Goal: Task Accomplishment & Management: Use online tool/utility

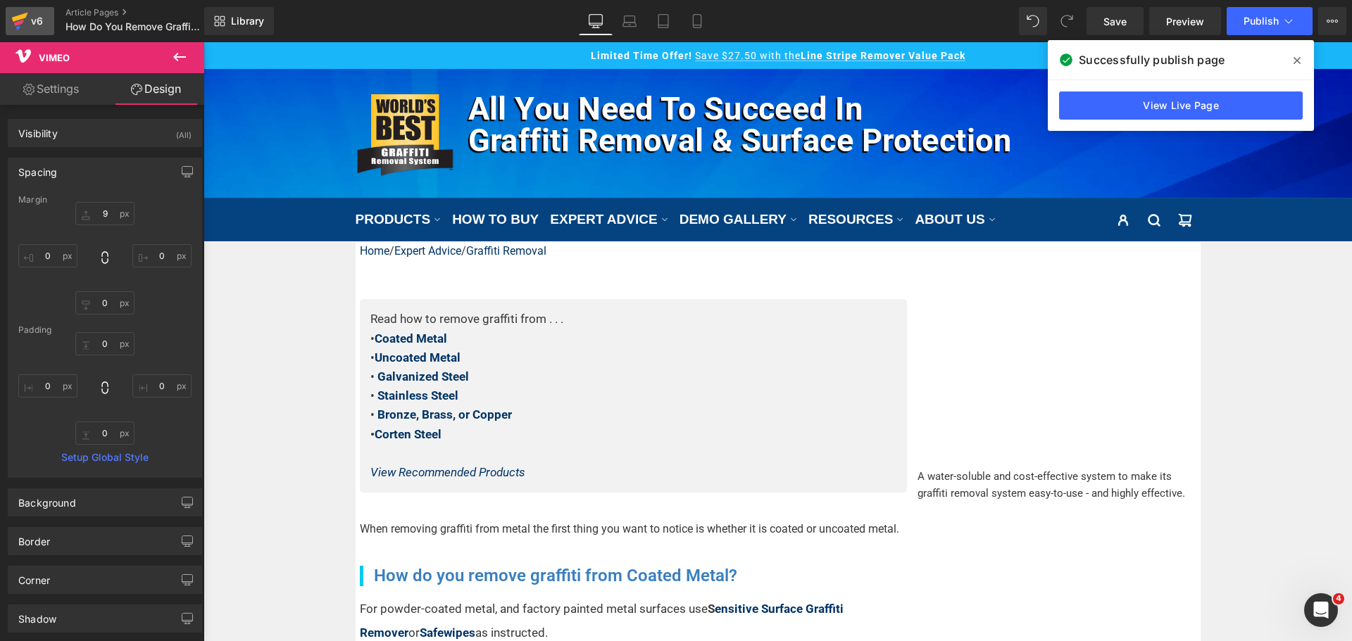
click at [18, 23] on icon at bounding box center [19, 23] width 10 height 6
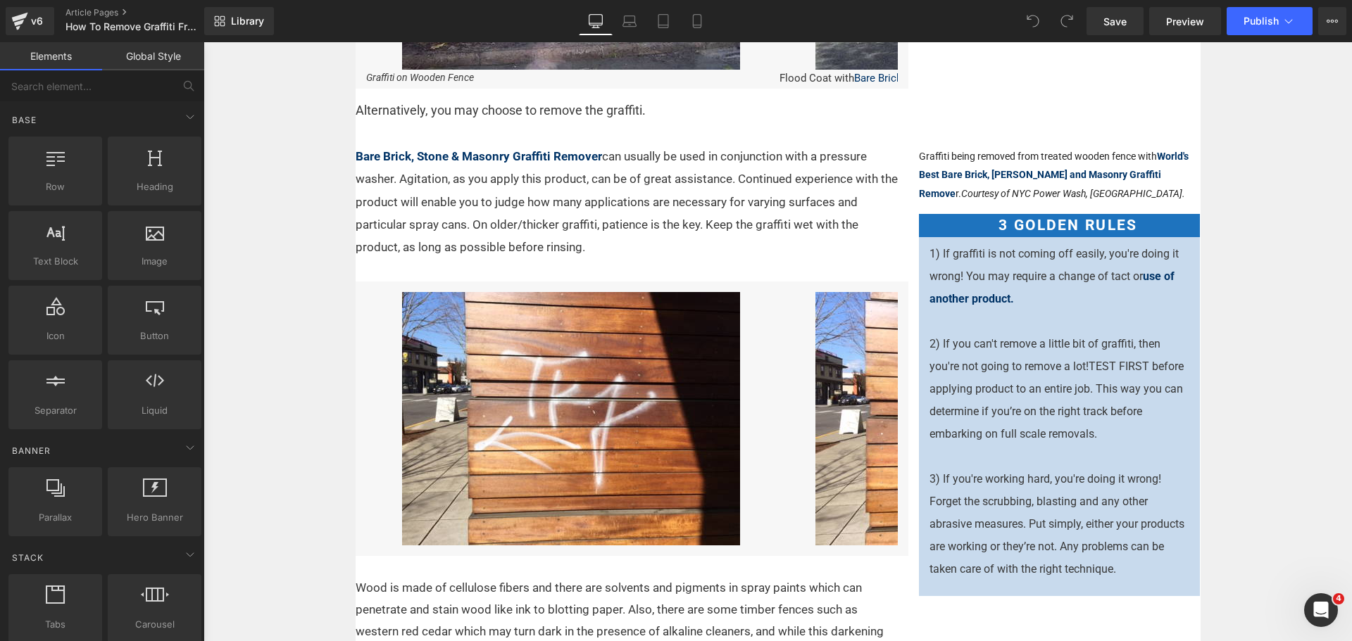
scroll to position [634, 0]
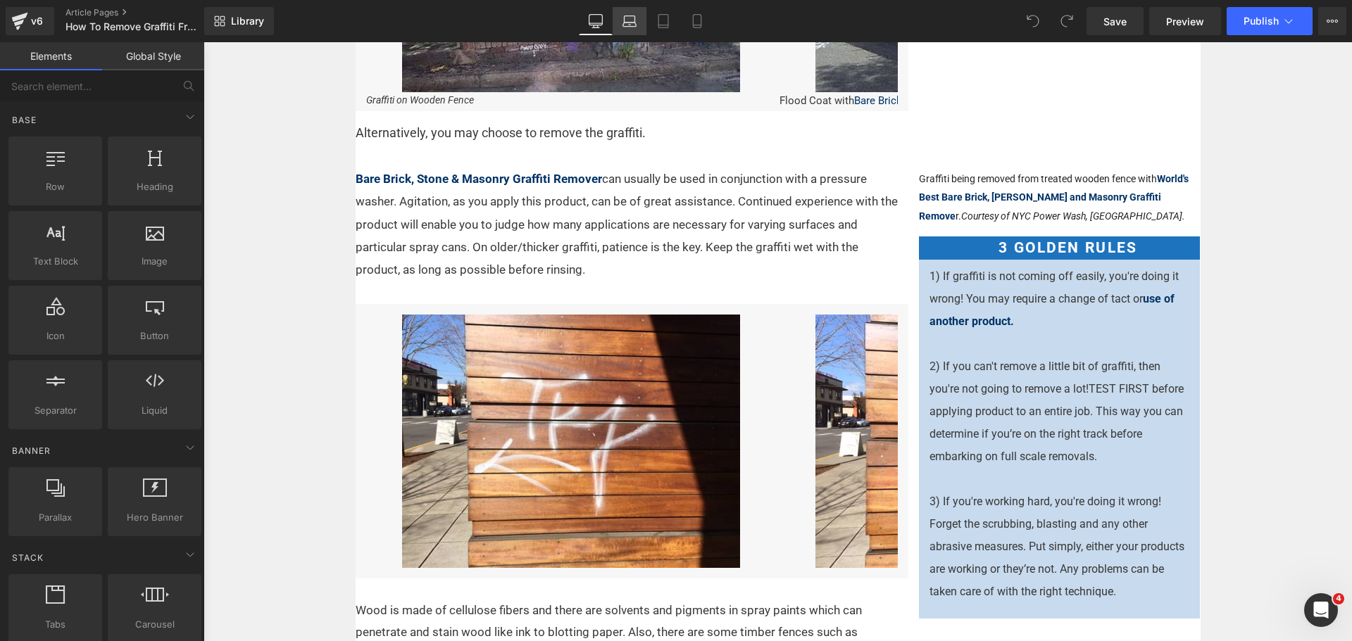
click at [632, 22] on icon at bounding box center [629, 21] width 14 height 14
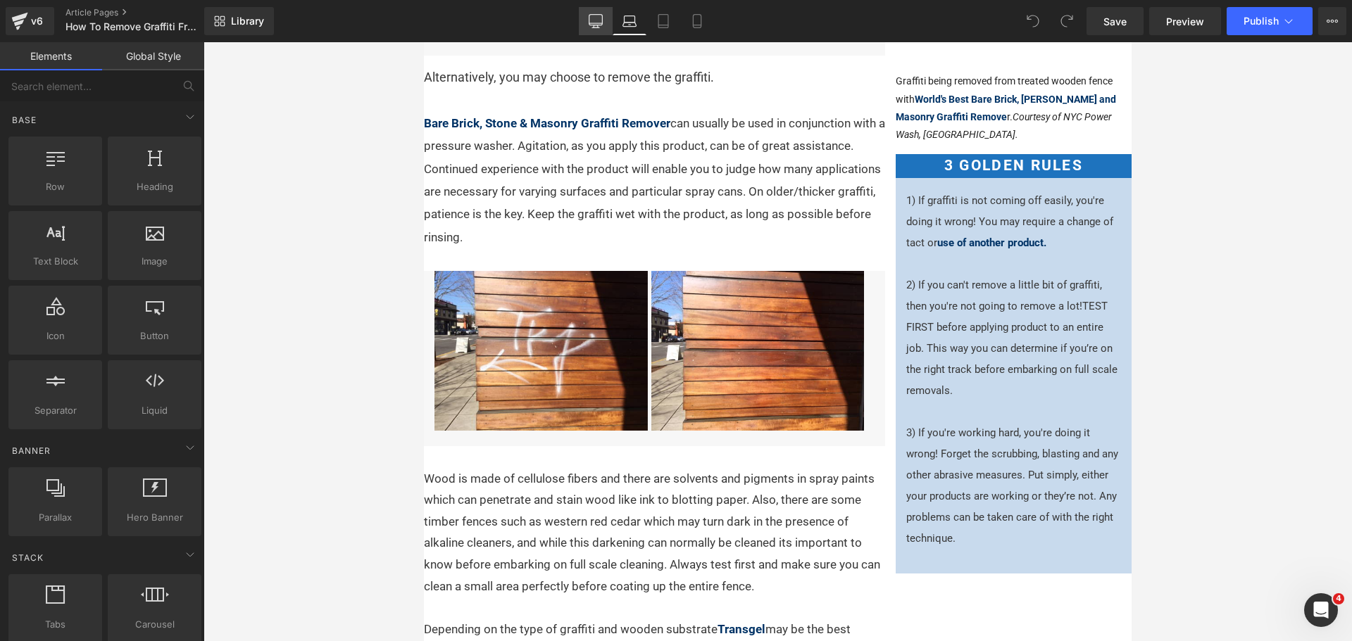
click at [605, 21] on link "Desktop" at bounding box center [596, 21] width 34 height 28
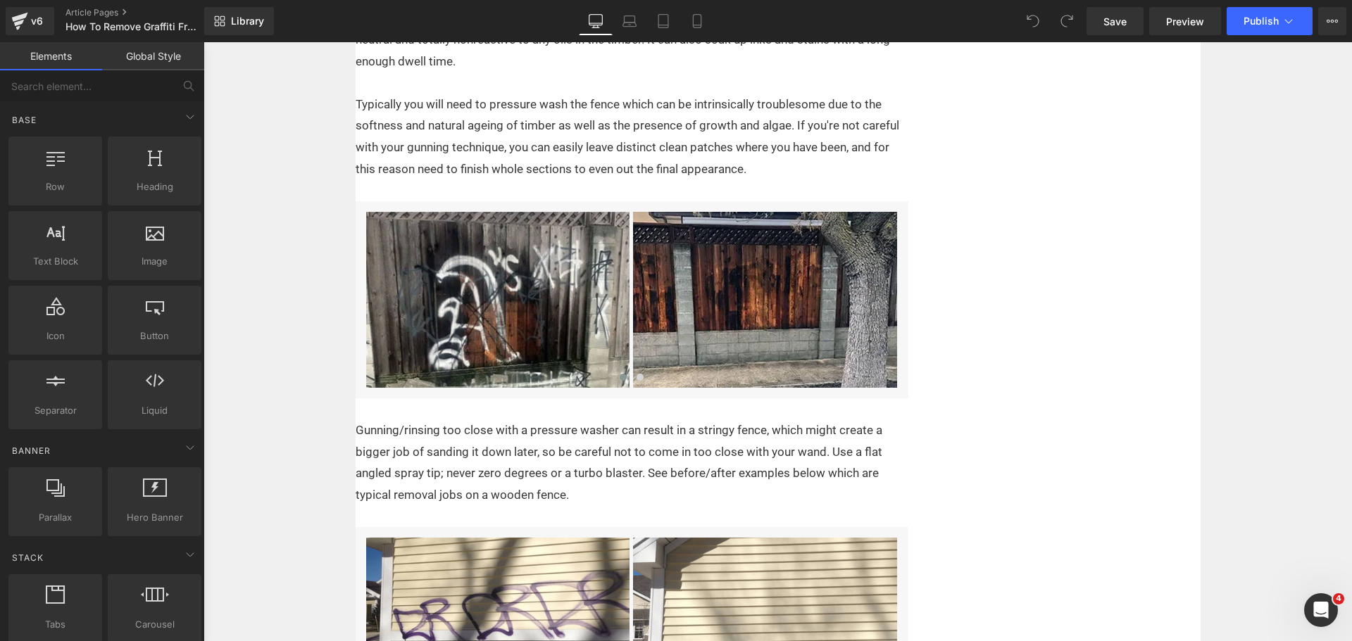
scroll to position [1690, 0]
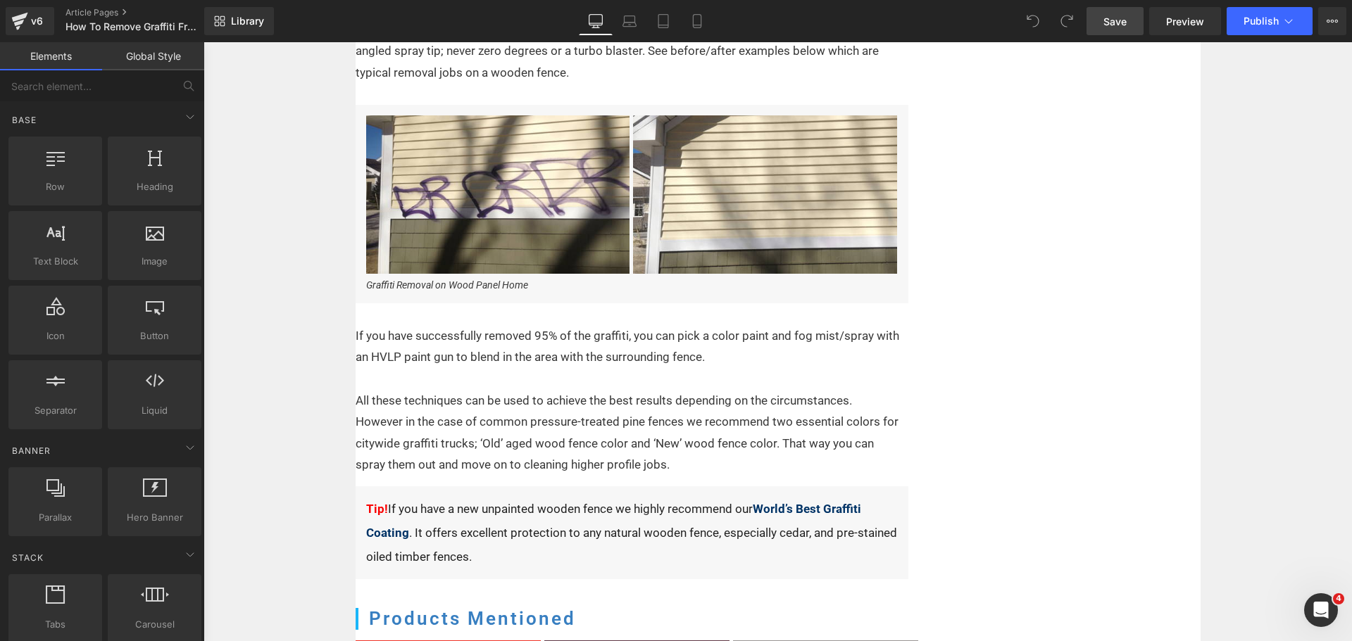
click at [1123, 22] on span "Save" at bounding box center [1114, 21] width 23 height 15
click at [1253, 26] on span "Publish" at bounding box center [1260, 20] width 35 height 11
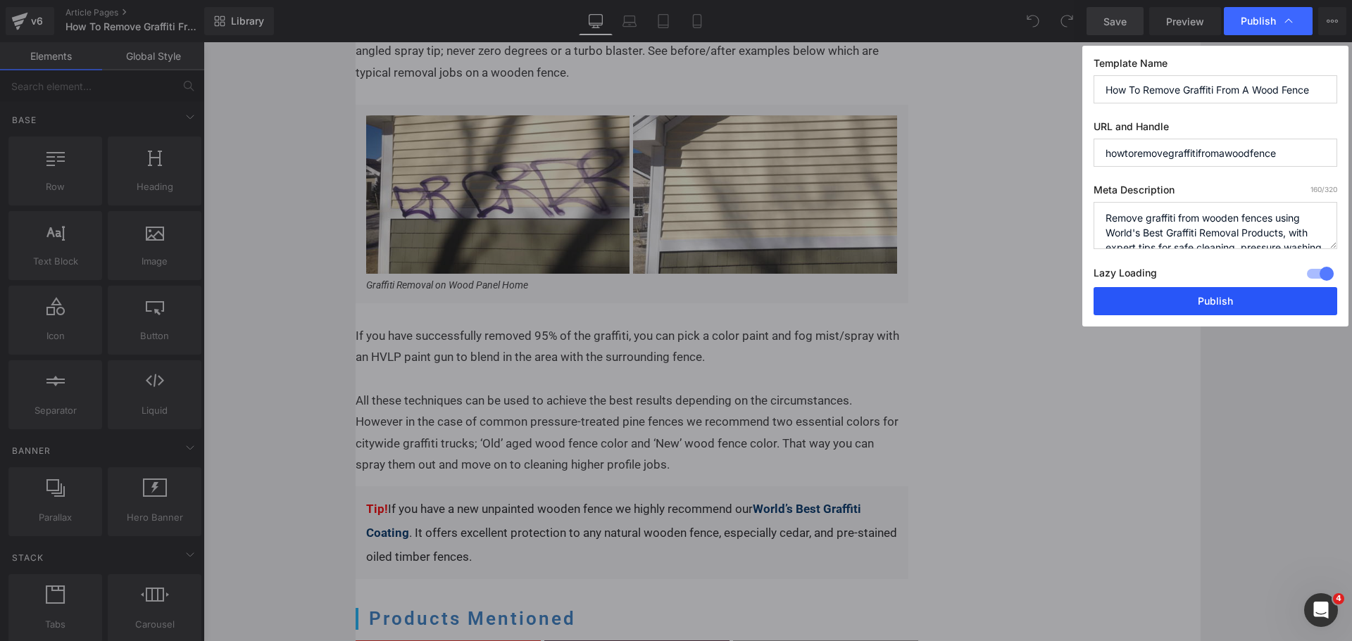
click at [1224, 299] on button "Publish" at bounding box center [1215, 301] width 244 height 28
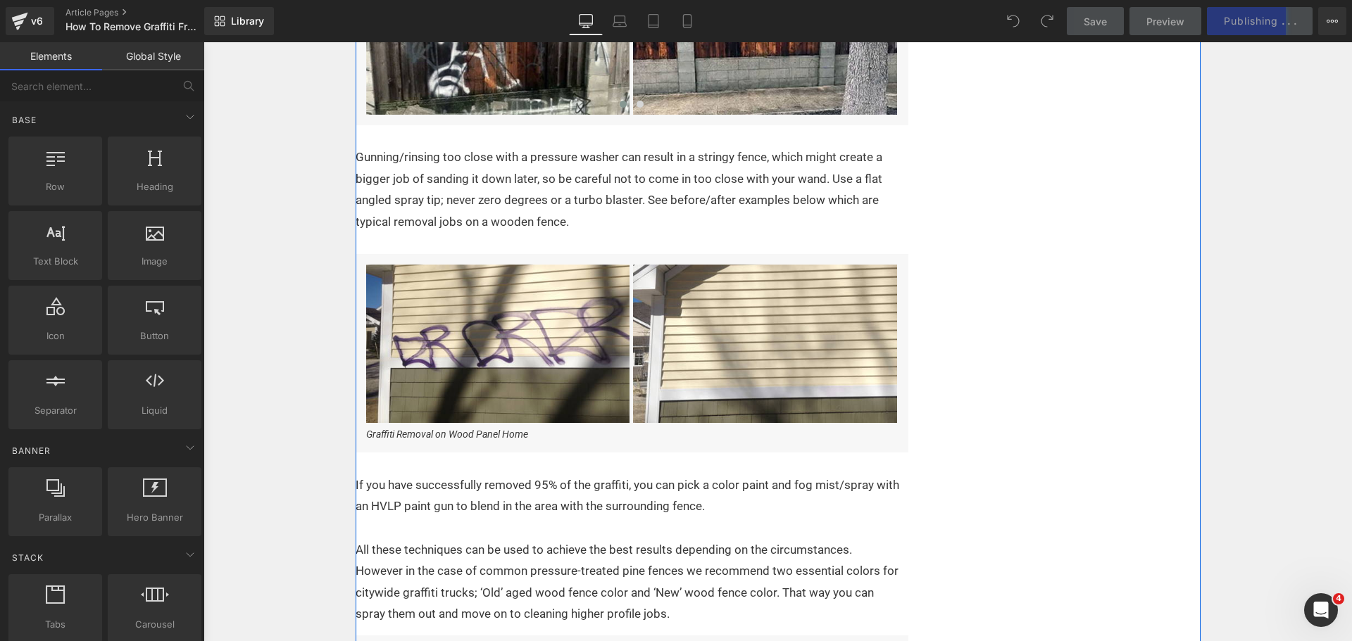
scroll to position [1549, 0]
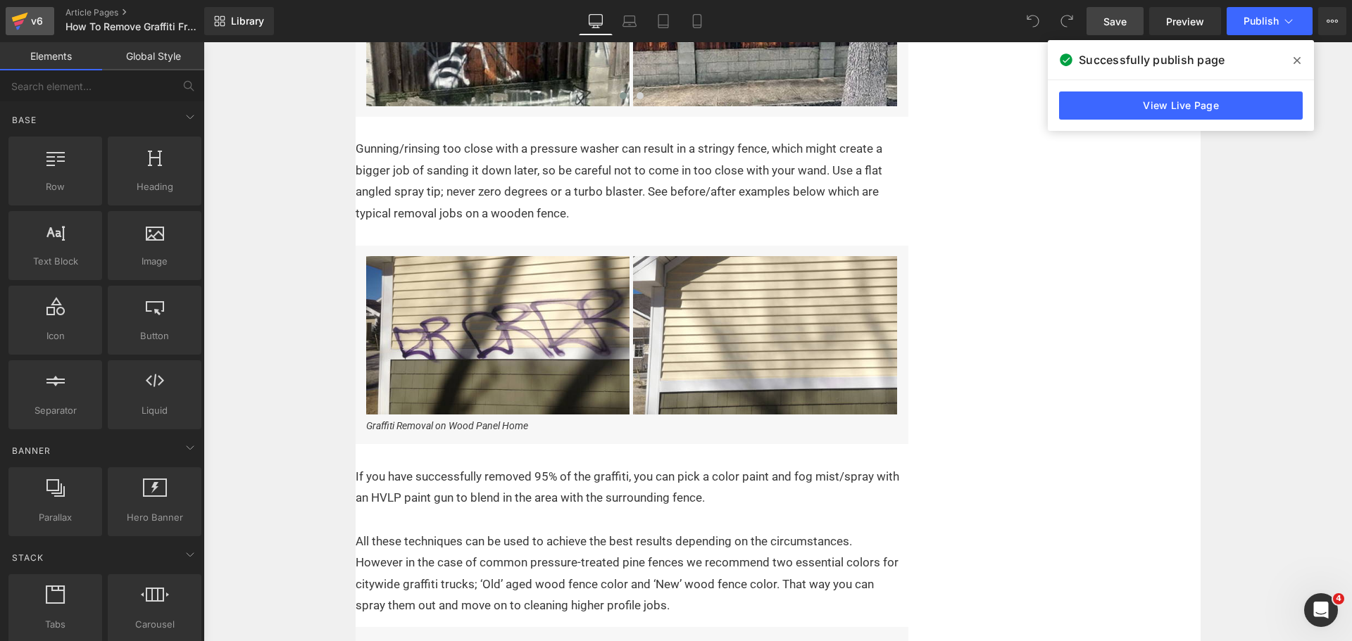
click at [30, 15] on div "v6" at bounding box center [37, 21] width 18 height 18
